Goal: Check status: Check status

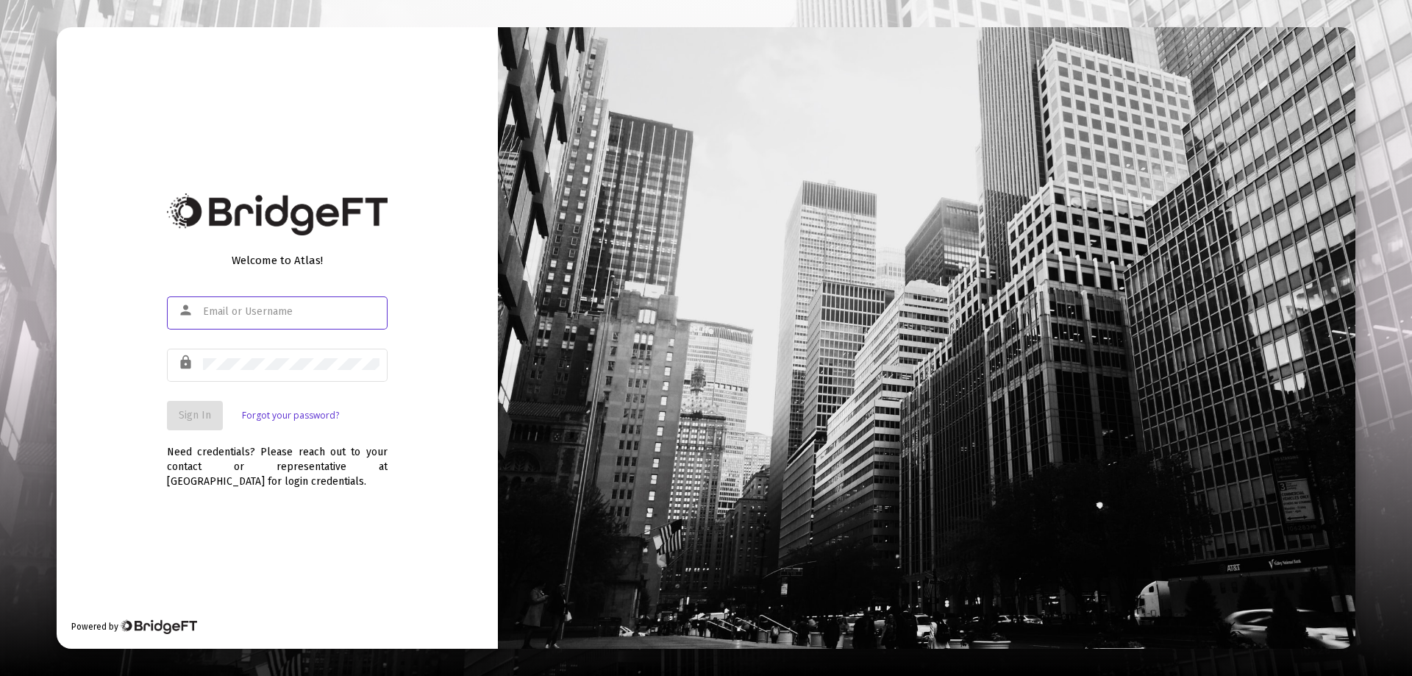
type input "[EMAIL_ADDRESS][DOMAIN_NAME]"
click at [187, 415] on span "Sign In" at bounding box center [195, 415] width 32 height 13
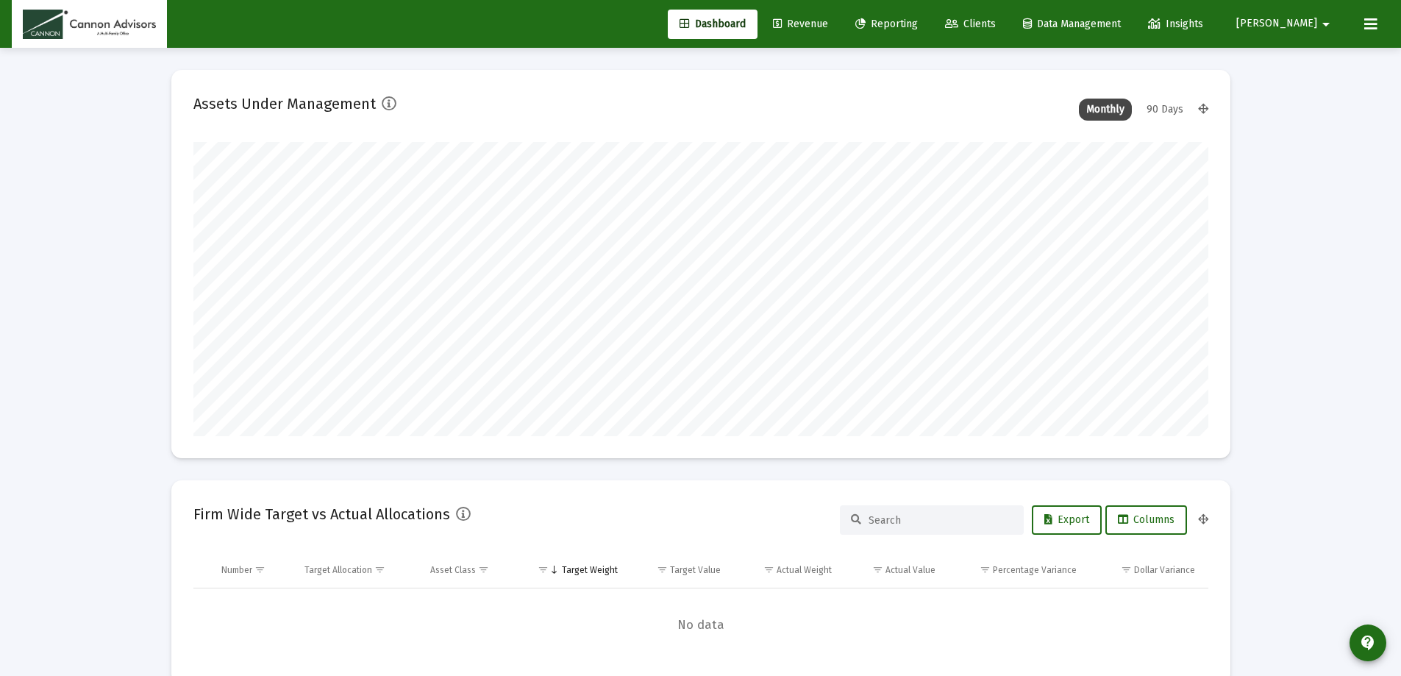
scroll to position [294, 547]
type input "[DATE]"
click at [828, 19] on span "Revenue" at bounding box center [800, 24] width 55 height 13
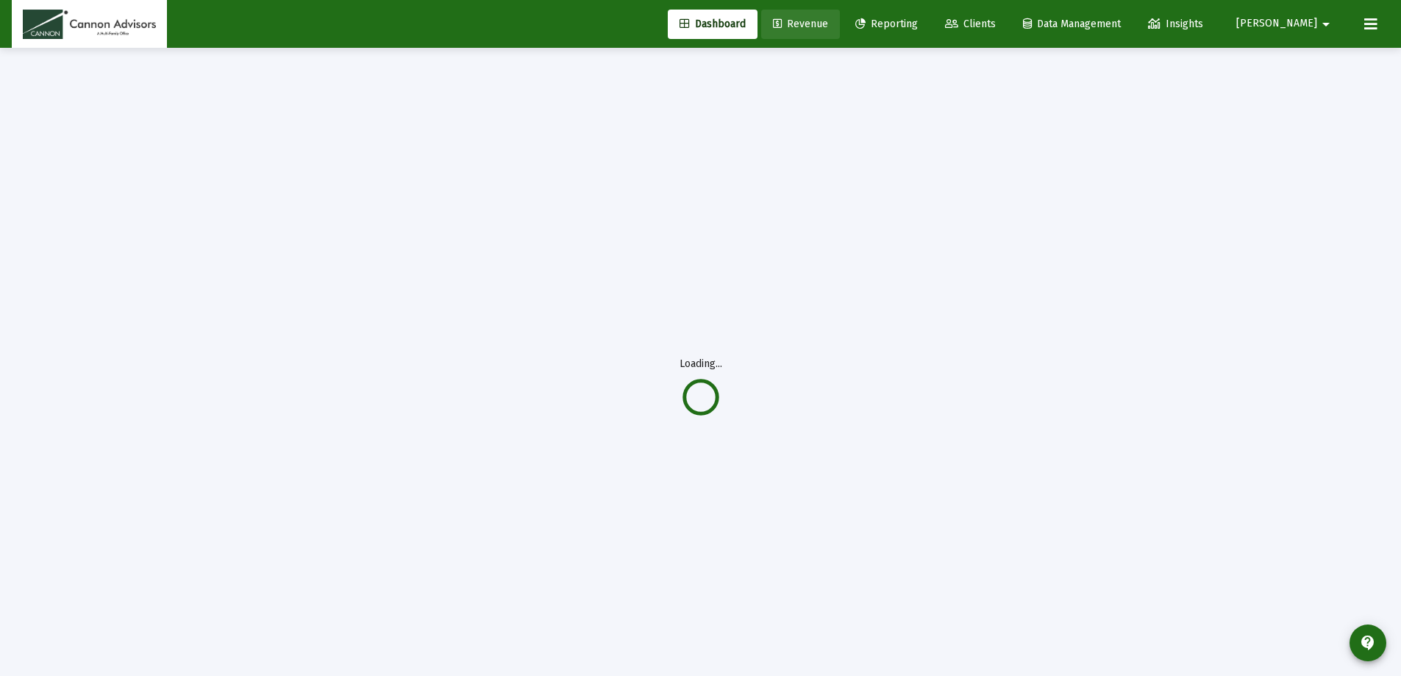
scroll to position [0, 0]
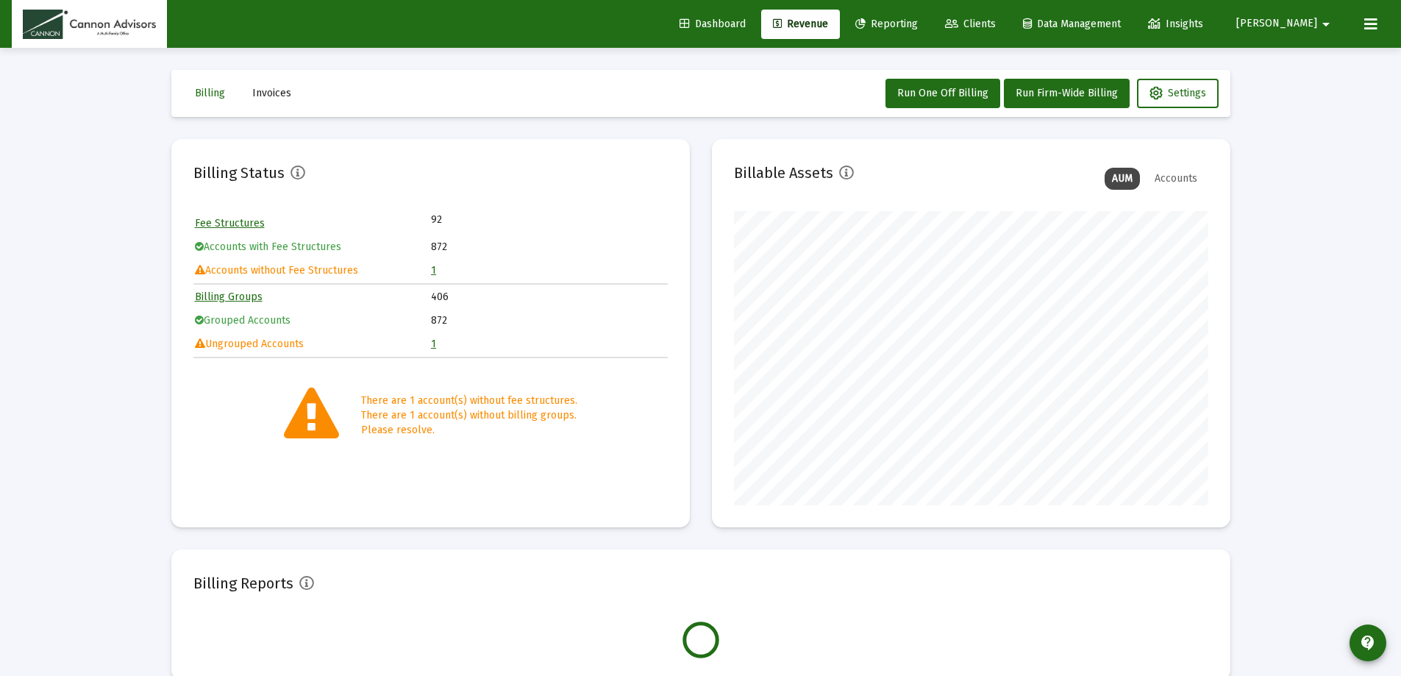
scroll to position [294, 474]
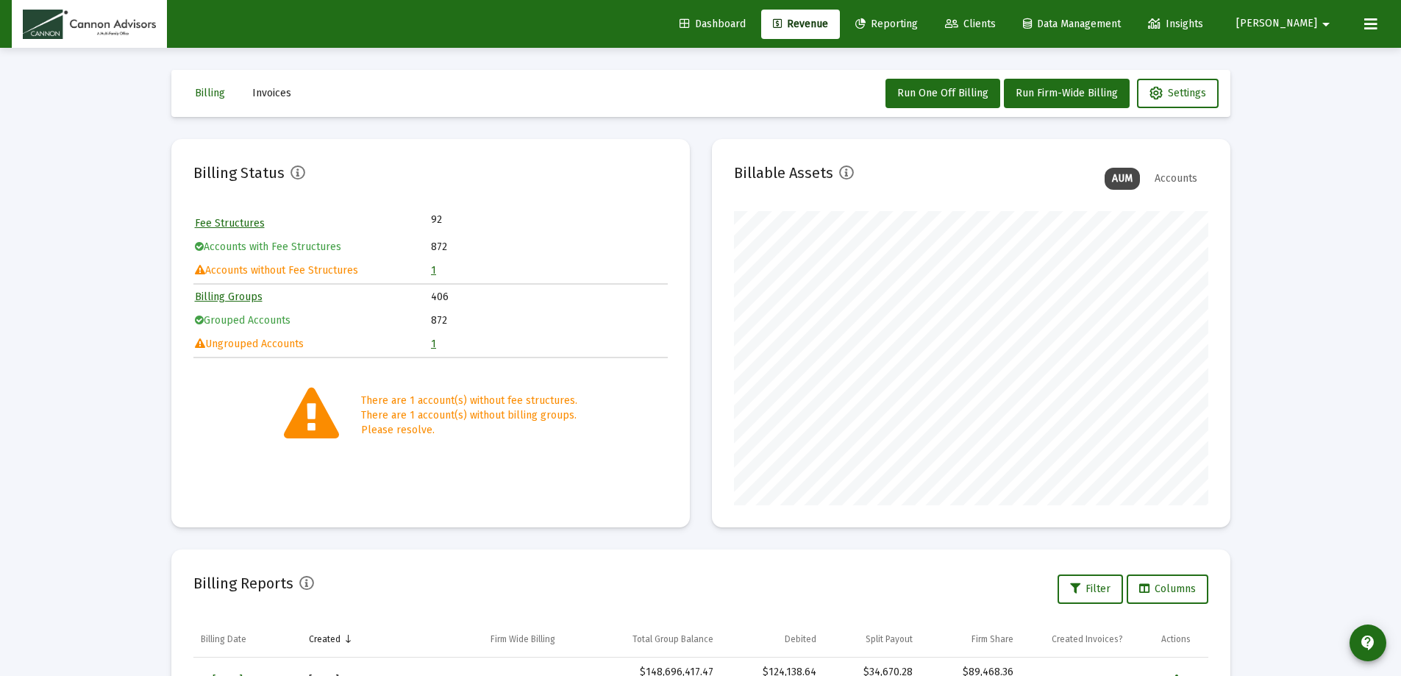
click at [433, 269] on link "1" at bounding box center [433, 270] width 5 height 13
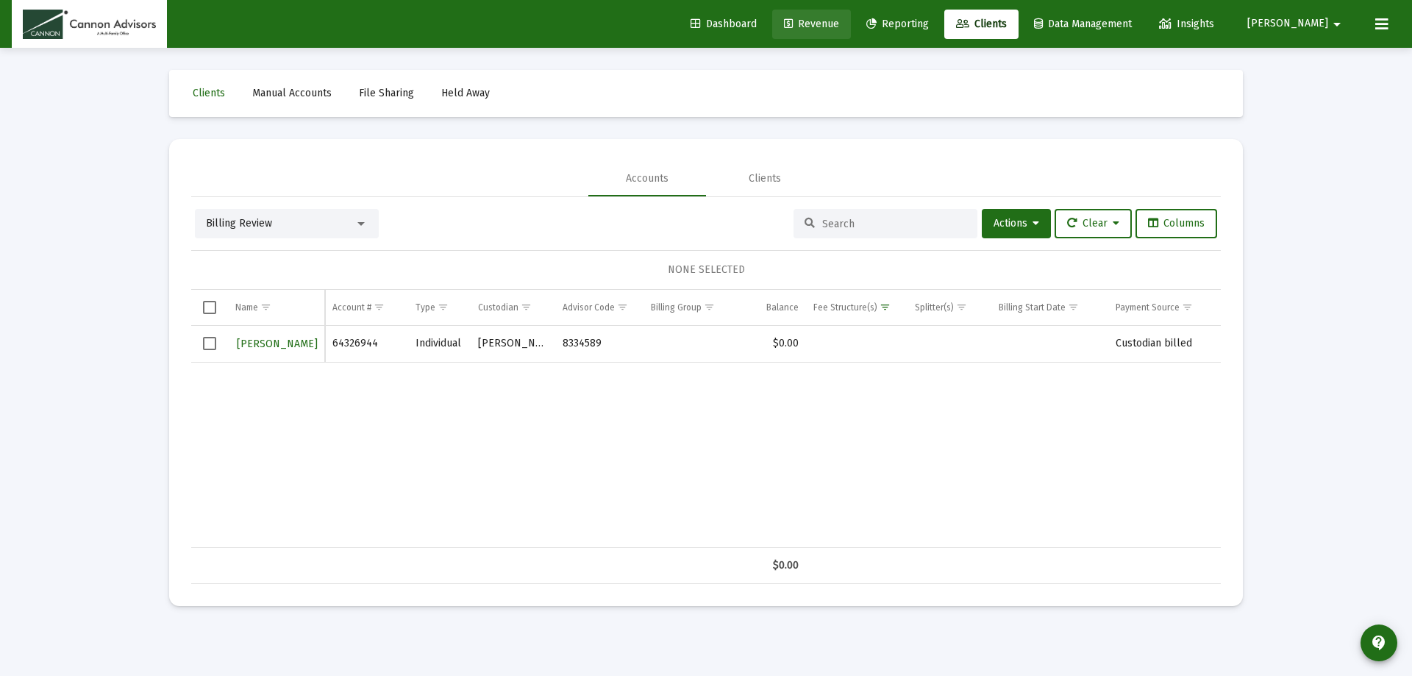
drag, startPoint x: 837, startPoint y: 19, endPoint x: 892, endPoint y: 6, distance: 56.7
click at [839, 19] on span "Revenue" at bounding box center [811, 24] width 55 height 13
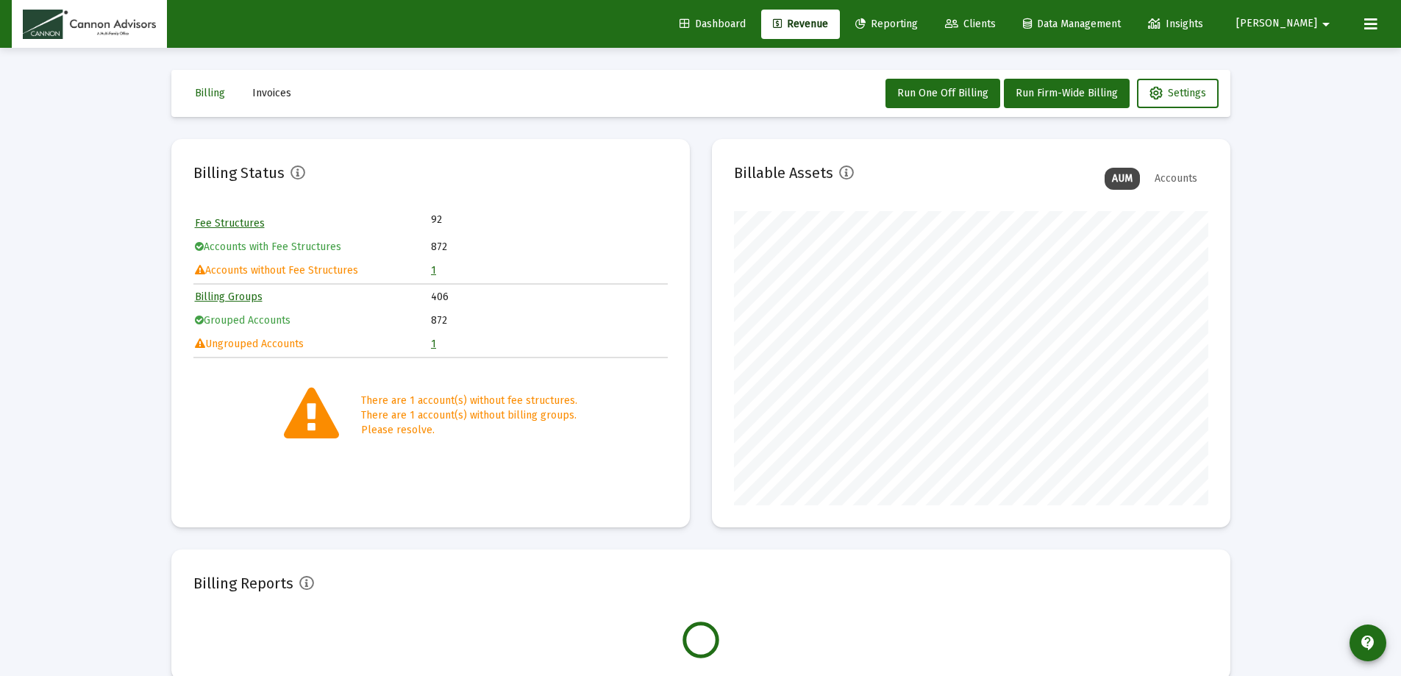
scroll to position [294, 474]
